Goal: Find specific page/section: Find specific page/section

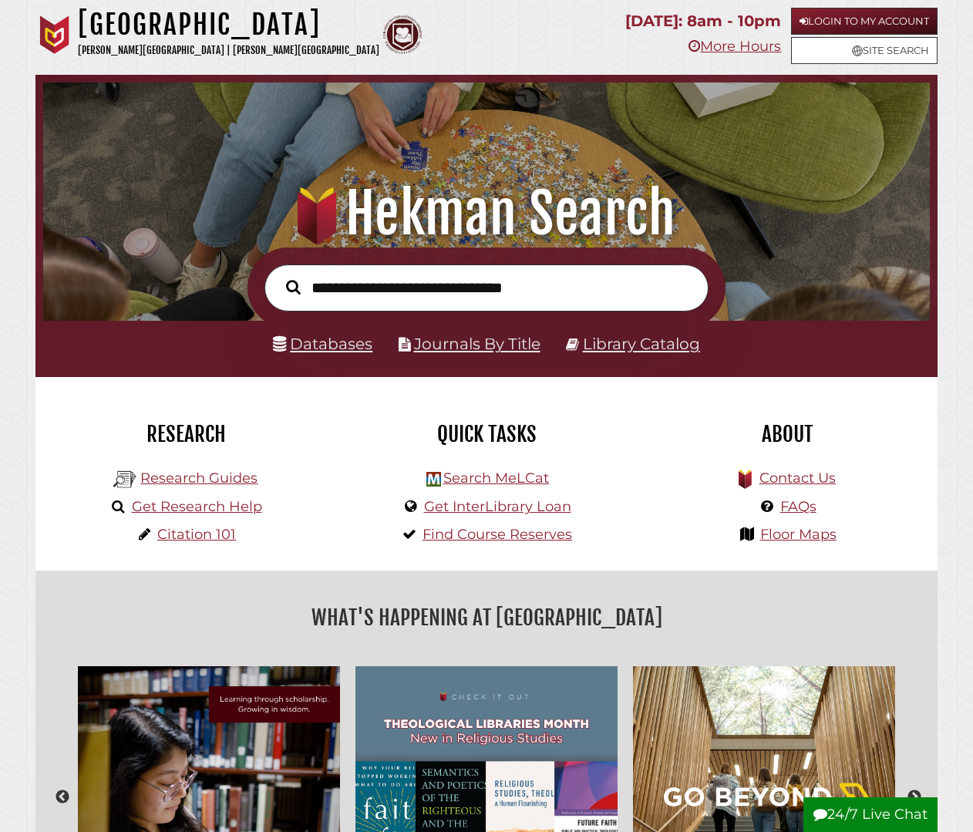
scroll to position [293, 879]
click at [348, 346] on link "Databases" at bounding box center [323, 343] width 100 height 19
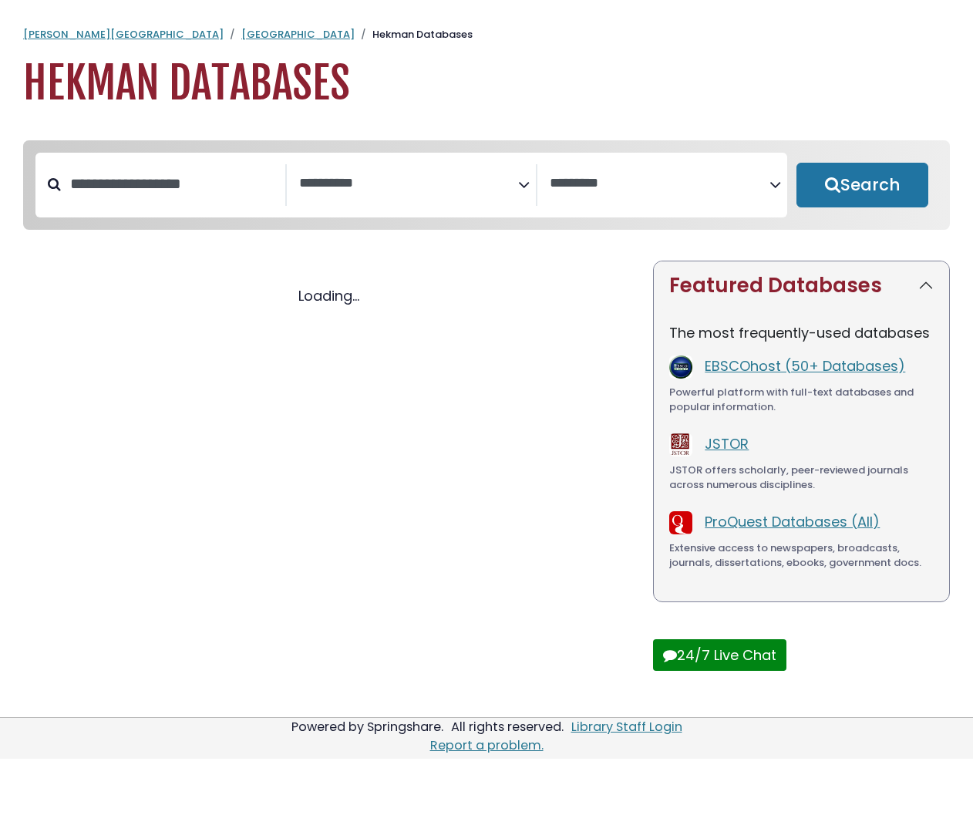
select select "Database Subject Filter"
select select "Database Vendors Filter"
select select "Database Subject Filter"
select select "Database Vendors Filter"
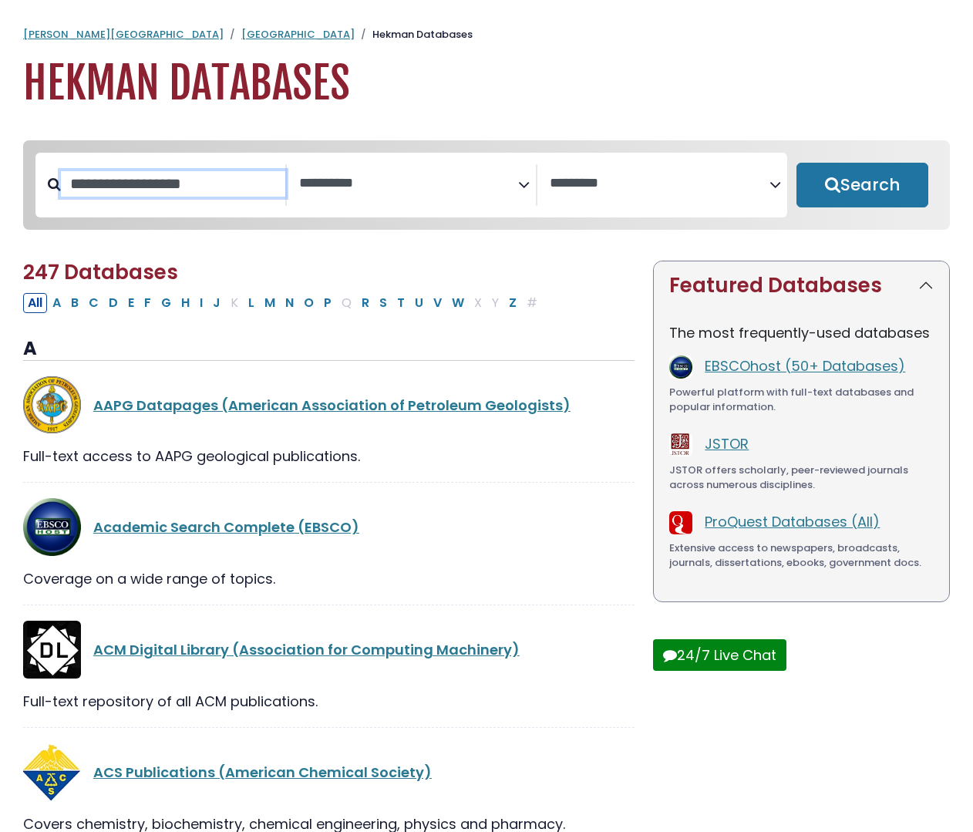
click at [219, 194] on input "Search database by title or keyword" at bounding box center [173, 183] width 224 height 25
type input "****"
click at [862, 186] on button "Search" at bounding box center [863, 185] width 132 height 45
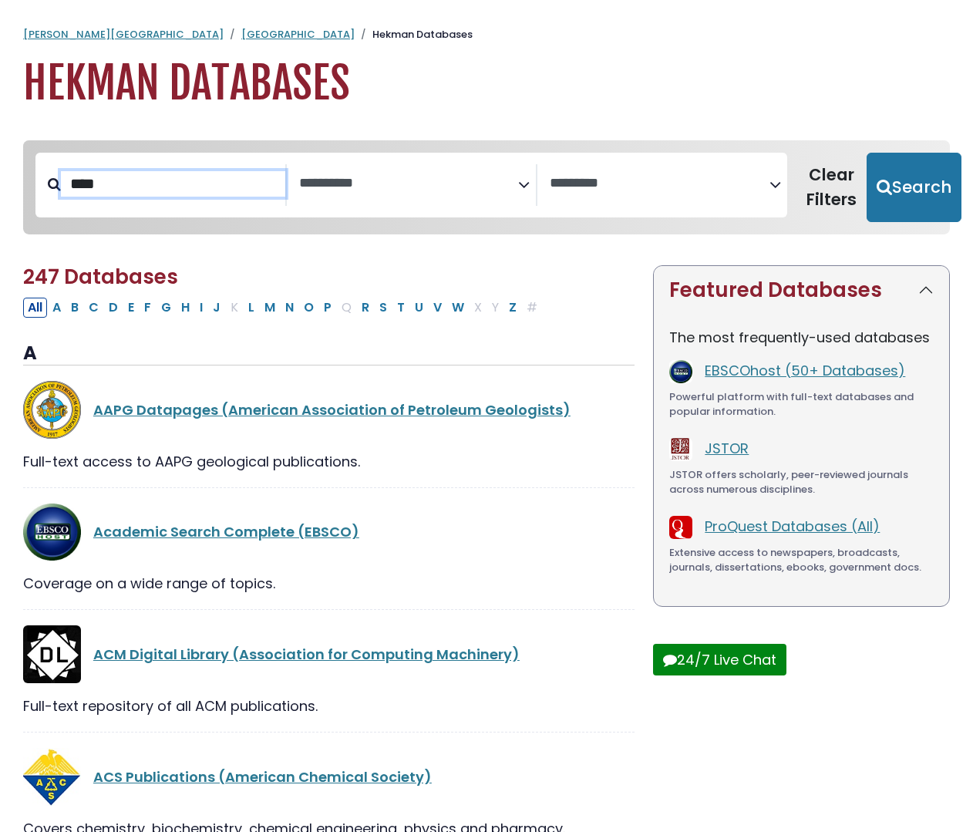
select select "Database Subject Filter"
select select "Database Vendors Filter"
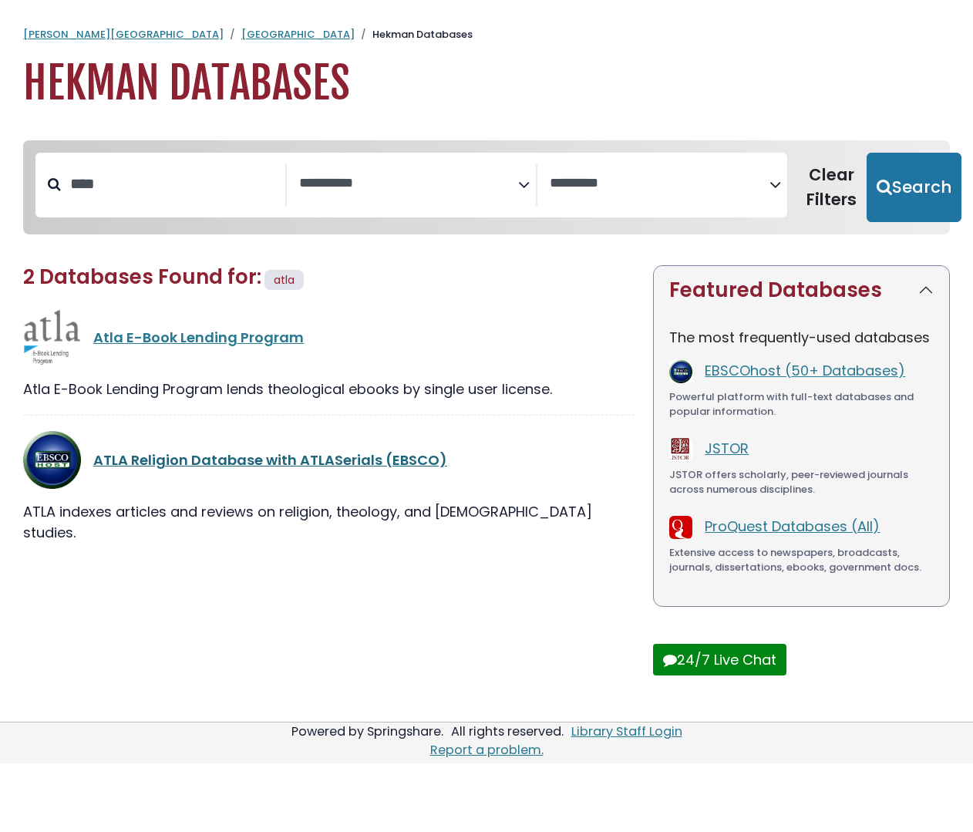
click at [258, 460] on link "ATLA Religion Database with ATLASerials (EBSCO)" at bounding box center [270, 459] width 354 height 19
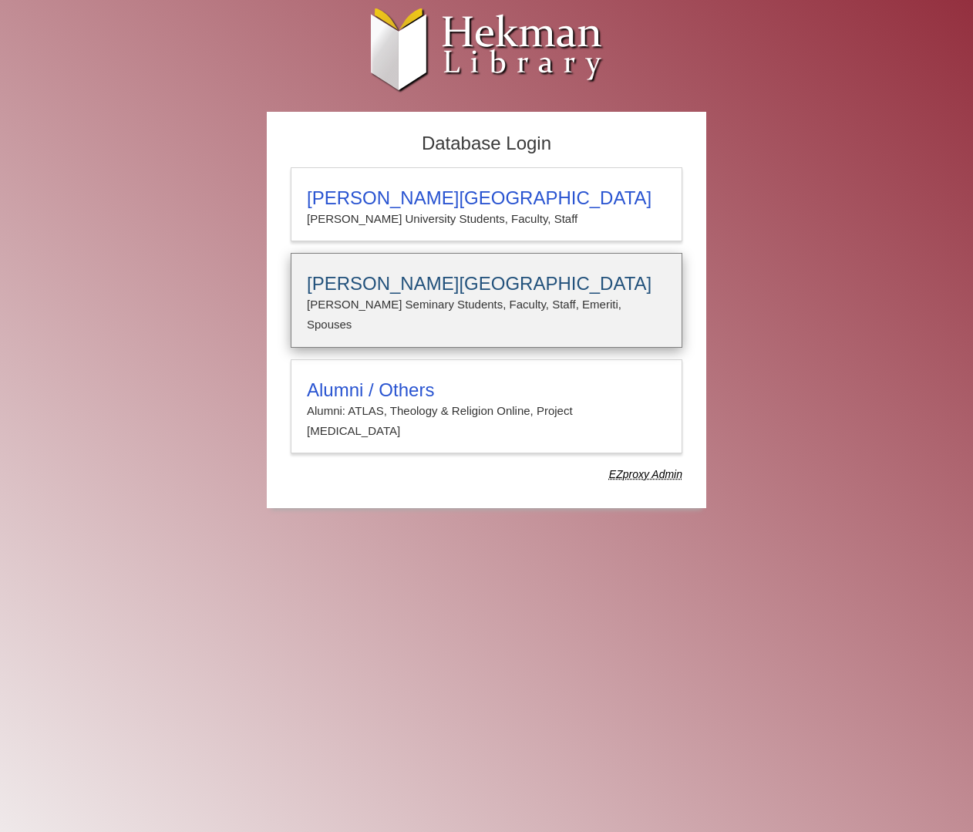
click at [406, 278] on h3 "[PERSON_NAME][GEOGRAPHIC_DATA]" at bounding box center [486, 284] width 359 height 22
